Goal: Register for event/course

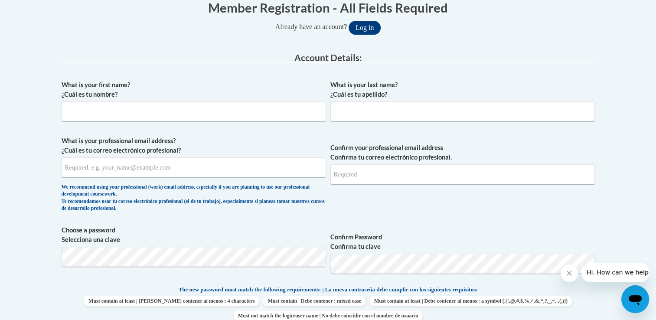
scroll to position [196, 0]
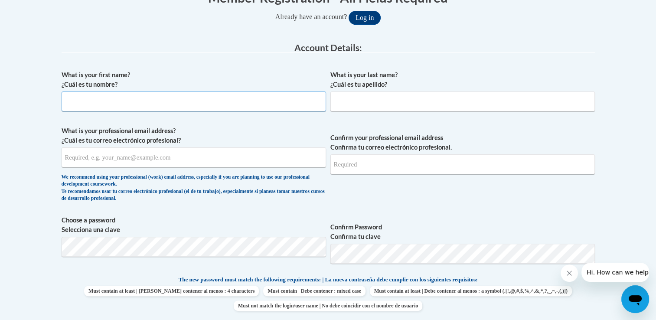
click at [100, 105] on input "What is your first name? ¿Cuál es tu nombre?" at bounding box center [194, 101] width 264 height 20
type input "Ashley"
type input "Alsup"
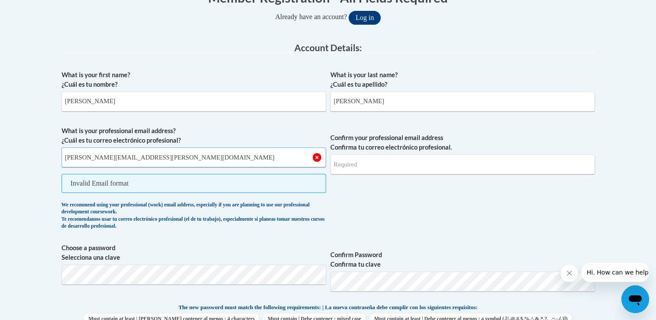
type input "Ashley.renee.alsup1@gmail.com"
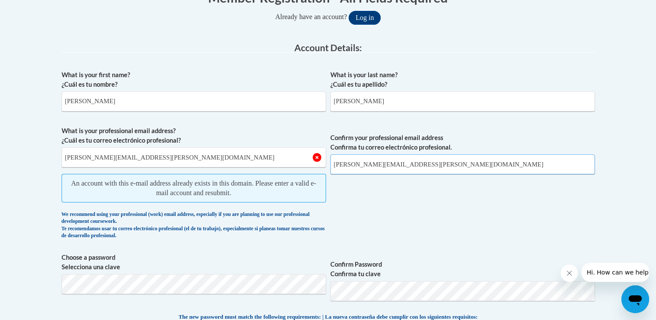
type input "Ashley.Renee.alsup1@gmail.com"
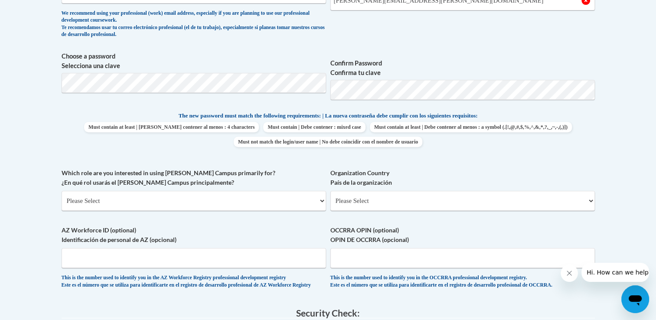
scroll to position [272, 0]
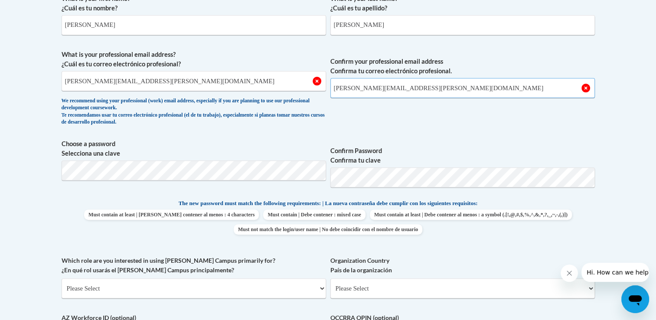
click at [585, 89] on input "Ashley.Renee.alsup1@gmail.com" at bounding box center [462, 88] width 264 height 20
click at [621, 122] on body "This site uses cookies to help improve your learning experience. By continuing …" at bounding box center [328, 257] width 656 height 1058
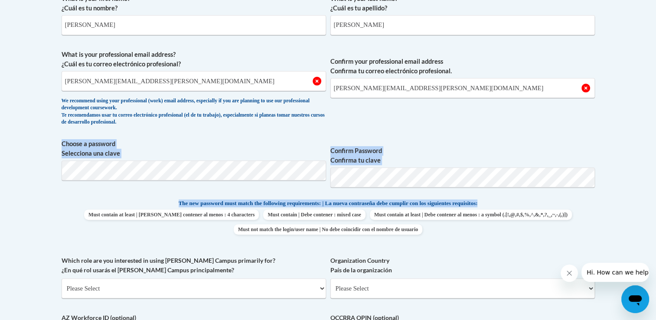
drag, startPoint x: 654, startPoint y: 156, endPoint x: 661, endPoint y: 204, distance: 48.5
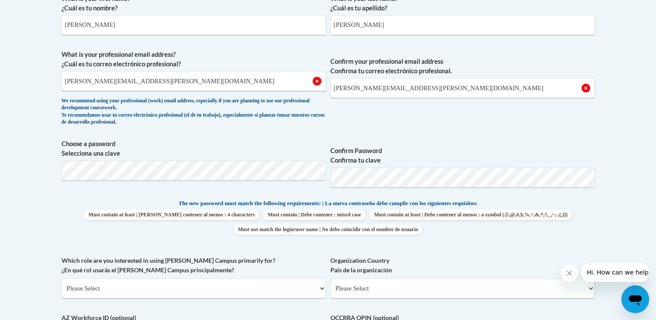
drag, startPoint x: 661, startPoint y: 204, endPoint x: 614, endPoint y: 122, distance: 94.0
click at [614, 122] on body "This site uses cookies to help improve your learning experience. By continuing …" at bounding box center [328, 257] width 656 height 1058
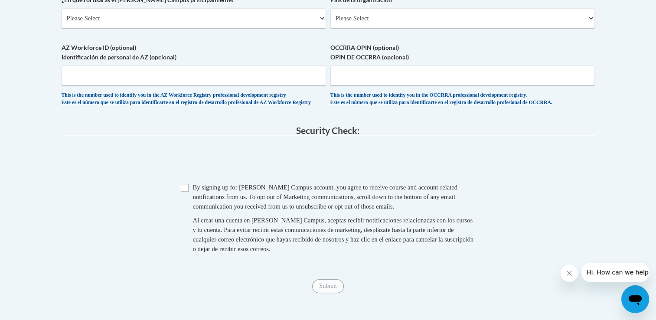
scroll to position [471, 0]
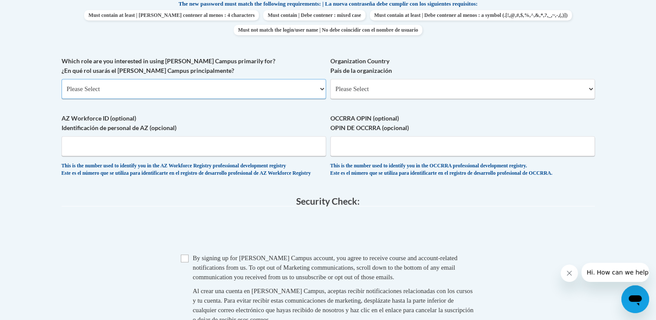
click at [169, 85] on select "Please Select College/University | Colegio/Universidad Community/Nonprofit Part…" at bounding box center [194, 89] width 264 height 20
select select "fbf2d438-af2f-41f8-98f1-81c410e29de3"
click at [62, 79] on select "Please Select College/University | Colegio/Universidad Community/Nonprofit Part…" at bounding box center [194, 89] width 264 height 20
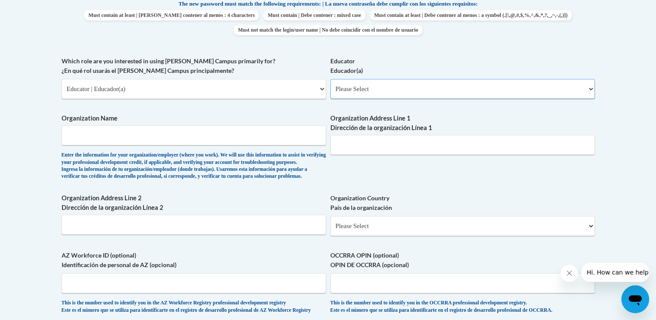
click at [383, 89] on select "Please Select Early Learning/Daycare Teacher/Family Home Care Provider | Maestr…" at bounding box center [462, 89] width 264 height 20
select select "5e2af403-4f2c-4e49-a02f-103e55d7b75b"
click at [330, 79] on select "Please Select Early Learning/Daycare Teacher/Family Home Care Provider | Maestr…" at bounding box center [462, 89] width 264 height 20
click at [183, 142] on input "Organization Name" at bounding box center [194, 135] width 264 height 20
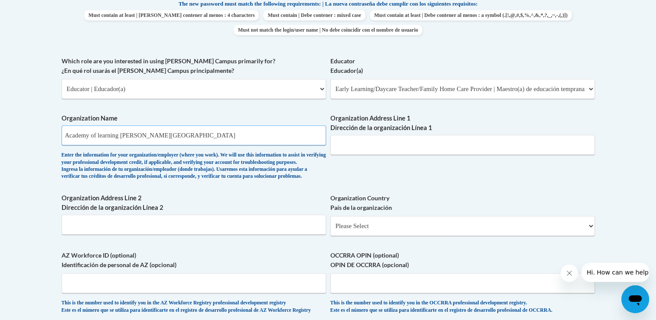
type input "Academy of learning owensboro south"
click at [340, 143] on input "Organization Address Line 1 Dirección de la organización Línea 1" at bounding box center [462, 145] width 264 height 20
type input "4801 TOWNE SQUARE CT"
drag, startPoint x: 7, startPoint y: 2, endPoint x: 545, endPoint y: 238, distance: 587.7
click at [545, 236] on select "Please Select United States | Estados Unidos Outside of the United States | Fue…" at bounding box center [462, 226] width 264 height 20
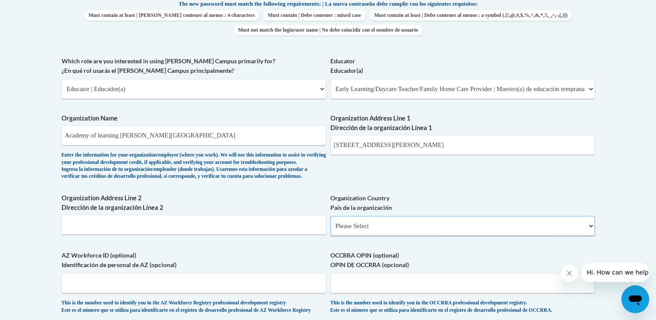
select select "ad49bcad-a171-4b2e-b99c-48b446064914"
click at [330, 230] on select "Please Select United States | Estados Unidos Outside of the United States | Fue…" at bounding box center [462, 226] width 264 height 20
select select
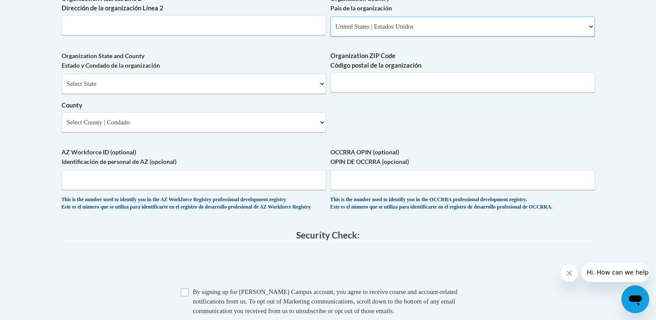
scroll to position [674, 0]
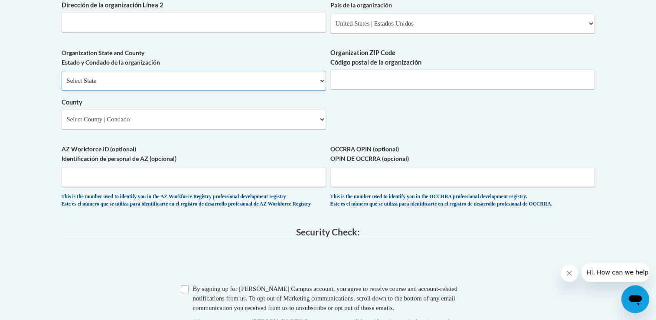
click at [296, 90] on select "Select State Alabama Alaska Arizona Arkansas California Colorado Connecticut De…" at bounding box center [194, 81] width 264 height 20
select select "Kentucky"
click at [62, 85] on select "Select State Alabama Alaska Arizona Arkansas California Colorado Connecticut De…" at bounding box center [194, 81] width 264 height 20
click at [387, 89] on input "Organization ZIP Code Código postal de la organización" at bounding box center [462, 79] width 264 height 20
type input "42301"
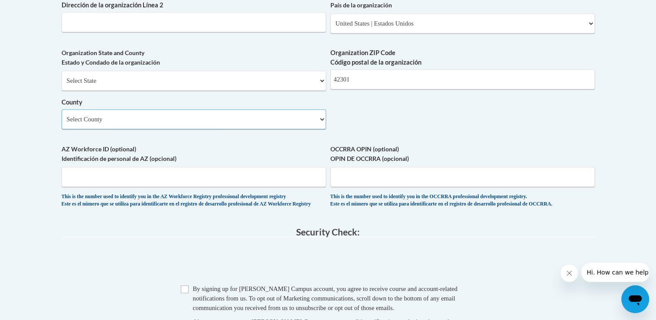
click at [224, 129] on select "Select County Adair Allen Anderson Ballard Barren Bath Bell Boone Bourbon Boyd …" at bounding box center [194, 119] width 264 height 20
select select "Daviess"
click at [62, 123] on select "Select County Adair Allen Anderson Ballard Barren Bath Bell Boone Bourbon Boyd …" at bounding box center [194, 119] width 264 height 20
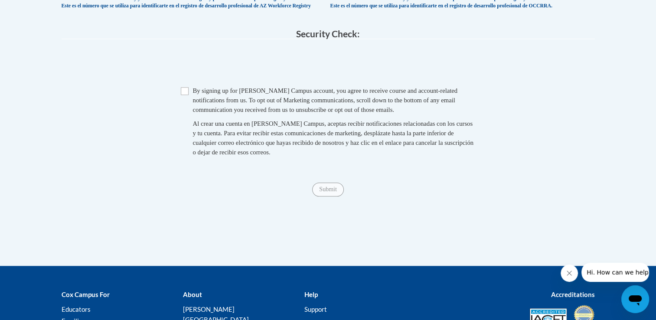
scroll to position [873, 0]
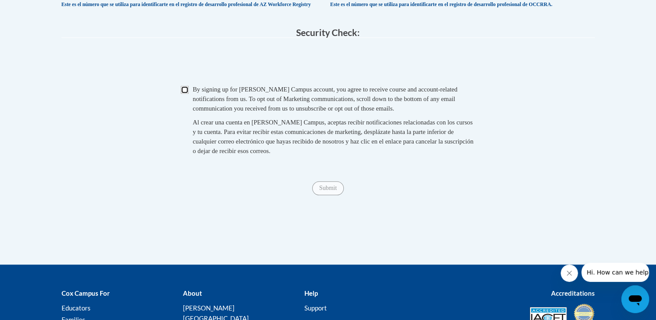
click at [183, 94] on input "Checkbox" at bounding box center [185, 90] width 8 height 8
checkbox input "true"
click at [329, 191] on span "Submit" at bounding box center [327, 187] width 31 height 7
click at [341, 191] on span "Submit" at bounding box center [327, 187] width 31 height 7
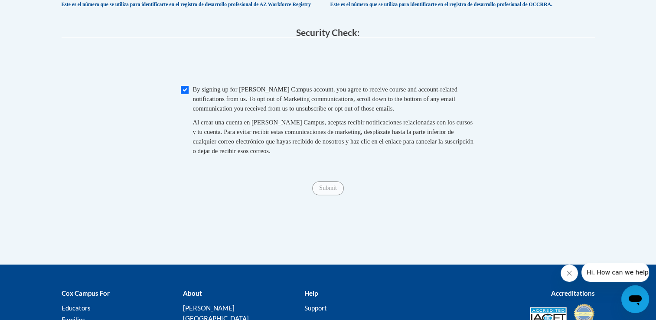
click at [341, 191] on span "Submit" at bounding box center [327, 187] width 31 height 7
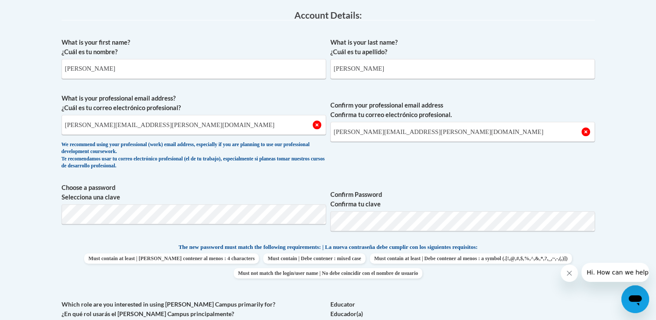
scroll to position [239, 0]
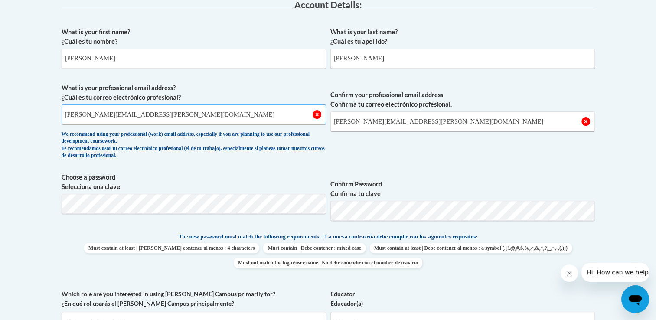
click at [316, 115] on input "Ashley.renee.alsup1@gmail.com" at bounding box center [194, 114] width 264 height 20
click at [303, 156] on div "We recommend using your professional (work) email address, especially if you ar…" at bounding box center [194, 145] width 264 height 29
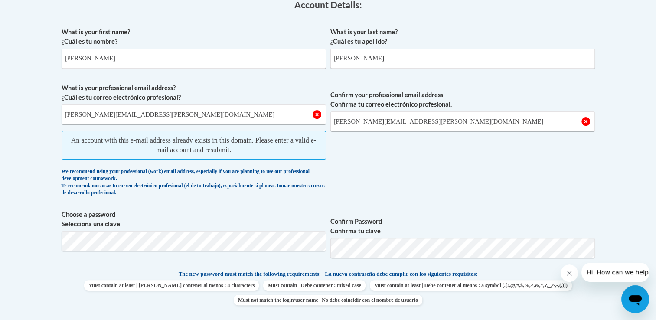
scroll to position [0, 0]
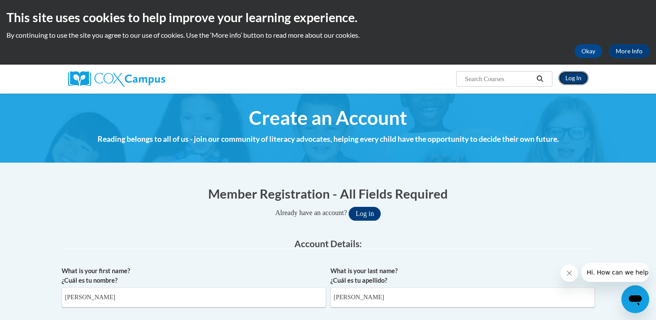
click at [571, 74] on link "Log In" at bounding box center [573, 78] width 30 height 14
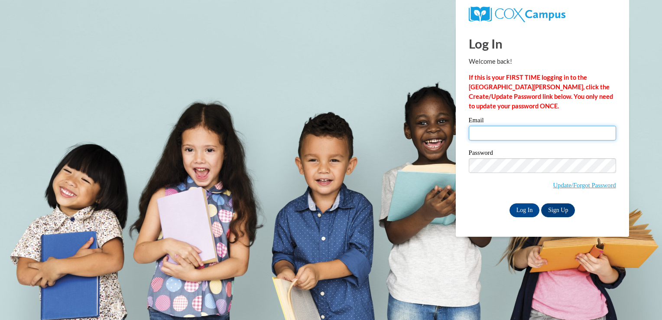
click at [500, 140] on input "Email" at bounding box center [542, 133] width 147 height 15
type input "[EMAIL_ADDRESS][PERSON_NAME][DOMAIN_NAME]"
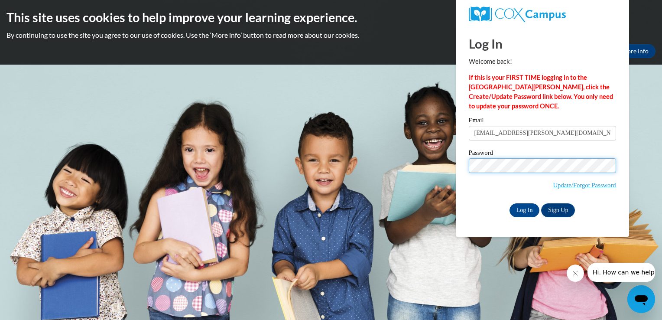
click at [510, 203] on input "Log In" at bounding box center [525, 210] width 30 height 14
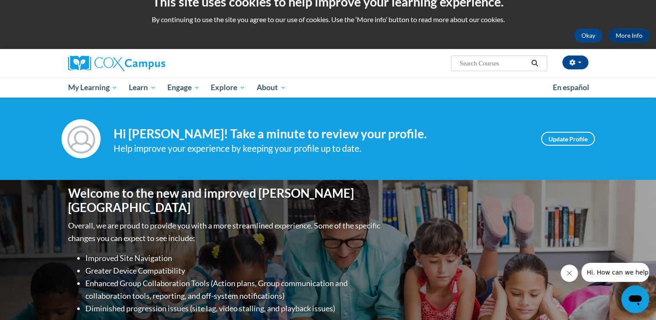
scroll to position [12, 0]
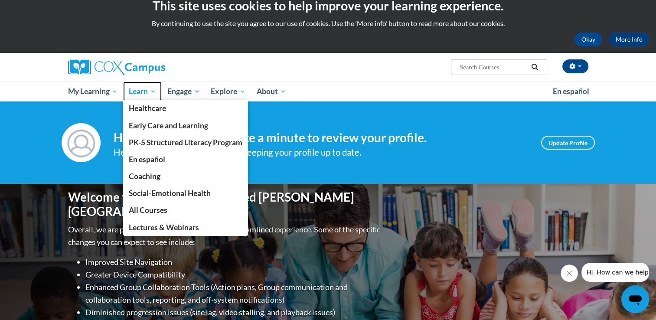
click at [156, 88] on span "Learn" at bounding box center [142, 91] width 27 height 10
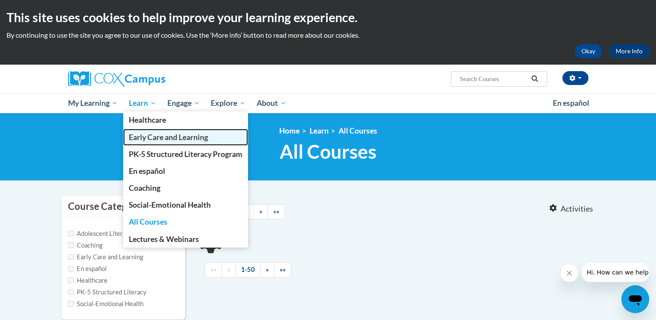
click at [150, 139] on span "Early Care and Learning" at bounding box center [168, 137] width 79 height 9
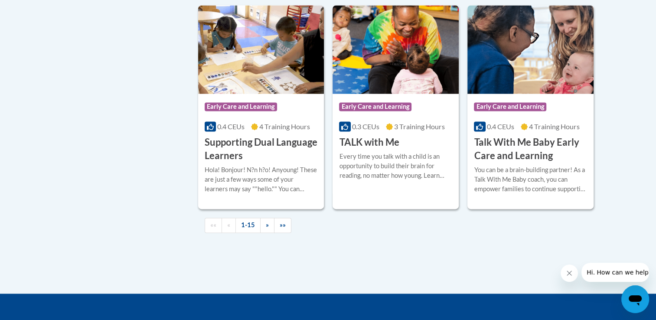
scroll to position [1280, 0]
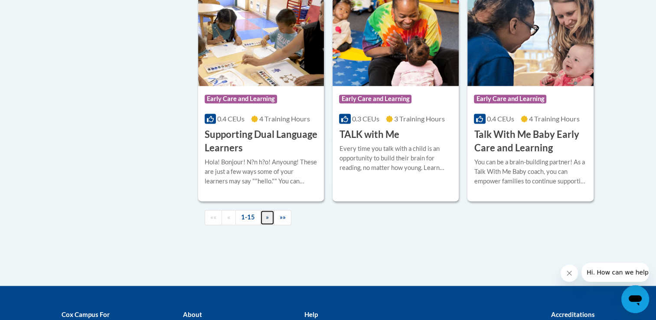
click at [270, 225] on link "»" at bounding box center [267, 217] width 14 height 15
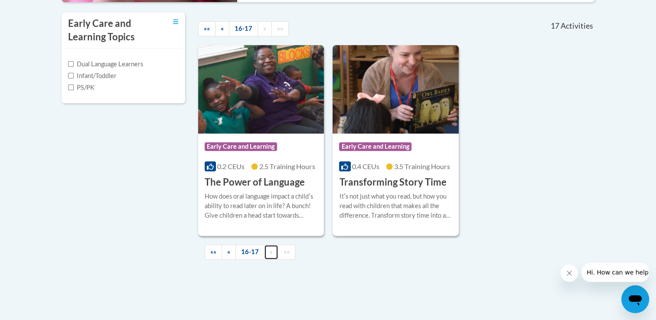
scroll to position [292, 0]
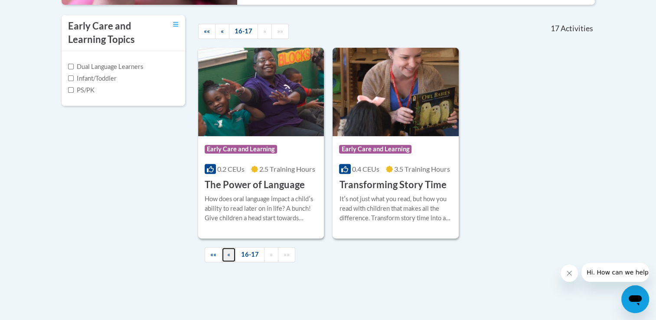
click at [228, 259] on link "«" at bounding box center [228, 254] width 14 height 15
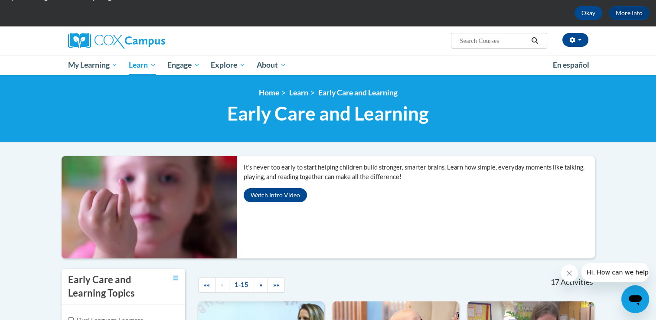
scroll to position [22, 0]
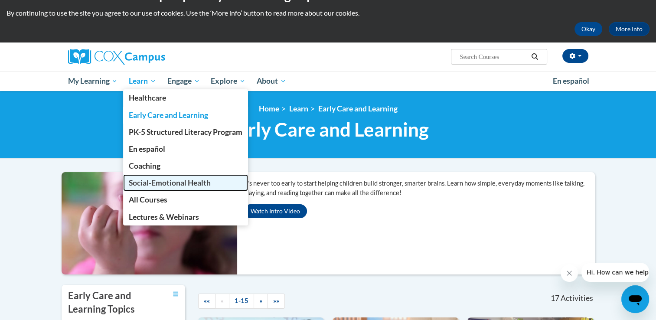
click at [173, 184] on span "Social-Emotional Health" at bounding box center [170, 182] width 82 height 9
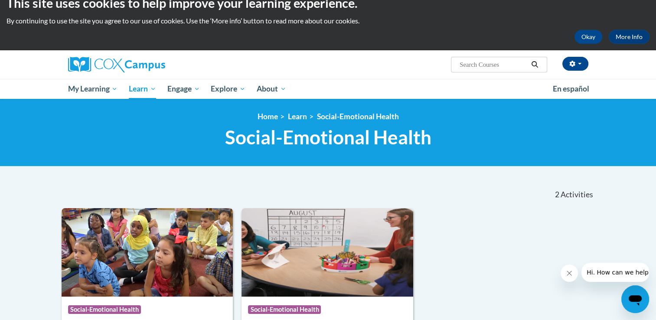
scroll to position [8, 0]
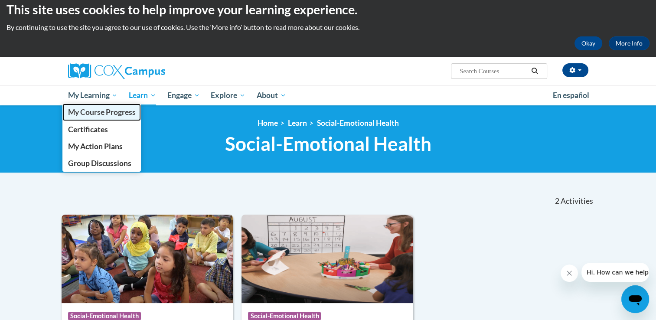
click at [98, 114] on span "My Course Progress" at bounding box center [102, 111] width 68 height 9
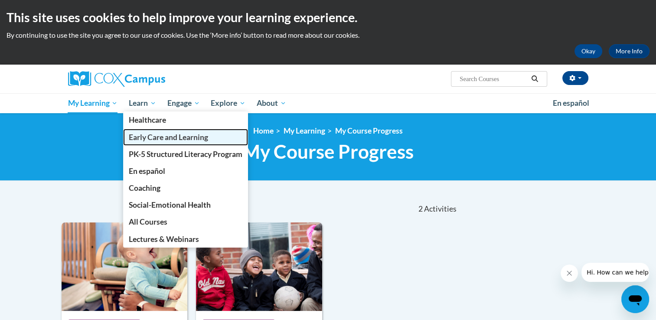
click at [157, 139] on span "Early Care and Learning" at bounding box center [168, 137] width 79 height 9
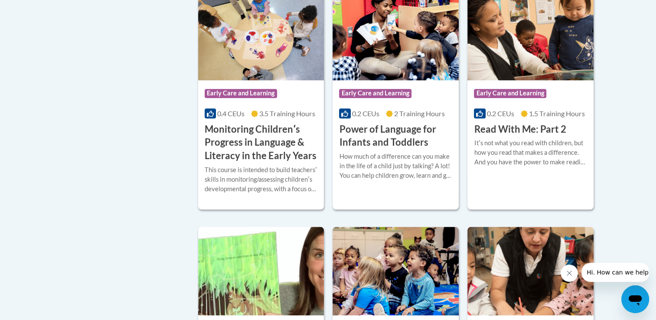
scroll to position [856, 0]
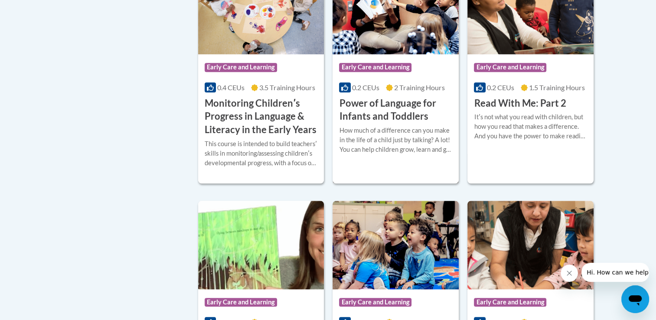
click at [379, 123] on h3 "Power of Language for Infants and Toddlers" at bounding box center [395, 110] width 113 height 27
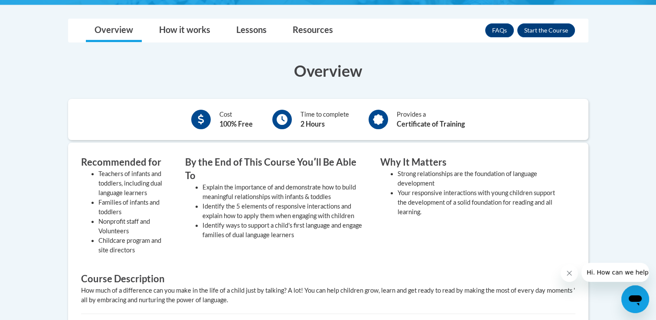
scroll to position [211, 0]
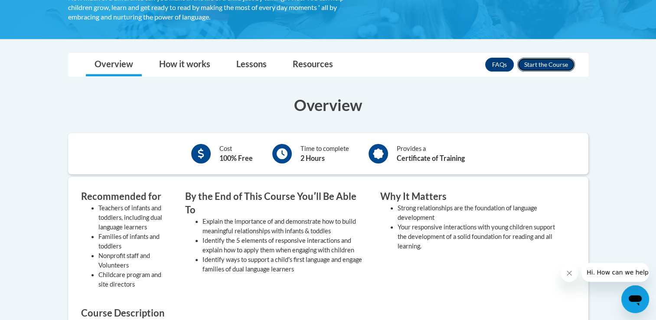
click at [539, 69] on button "Enroll" at bounding box center [546, 65] width 58 height 14
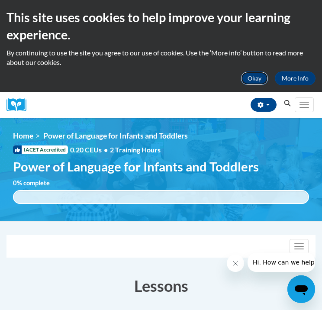
click at [254, 75] on button "Okay" at bounding box center [255, 78] width 28 height 14
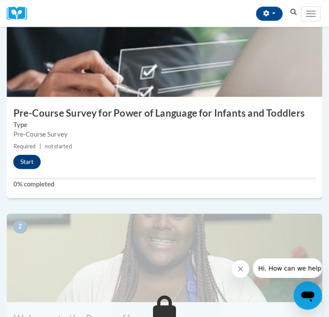
scroll to position [158, 0]
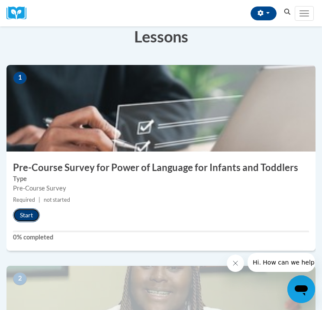
click at [28, 212] on button "Start" at bounding box center [26, 215] width 27 height 14
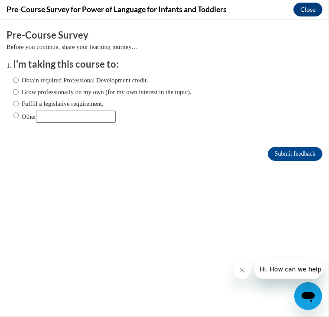
scroll to position [0, 0]
click at [88, 78] on label "Obtain required Professional Development credit." at bounding box center [80, 80] width 135 height 10
click at [19, 78] on input "Obtain required Professional Development credit." at bounding box center [16, 80] width 6 height 10
radio input "true"
click at [278, 155] on input "Submit feedback" at bounding box center [295, 153] width 55 height 14
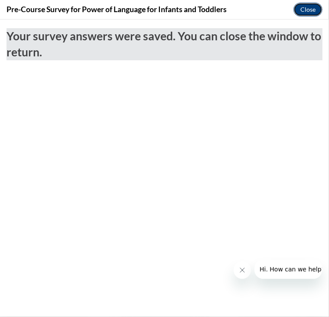
click at [307, 9] on button "Close" at bounding box center [307, 10] width 29 height 14
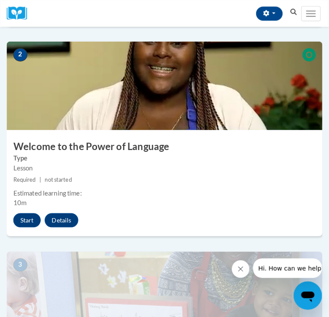
scroll to position [407, 0]
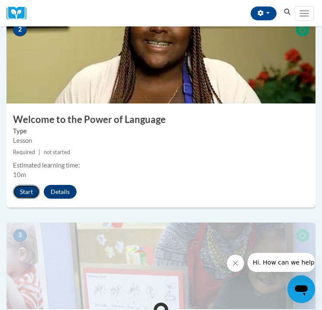
click at [22, 194] on button "Start" at bounding box center [26, 192] width 27 height 14
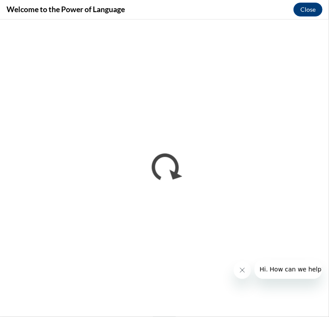
scroll to position [0, 0]
